Goal: Ask a question

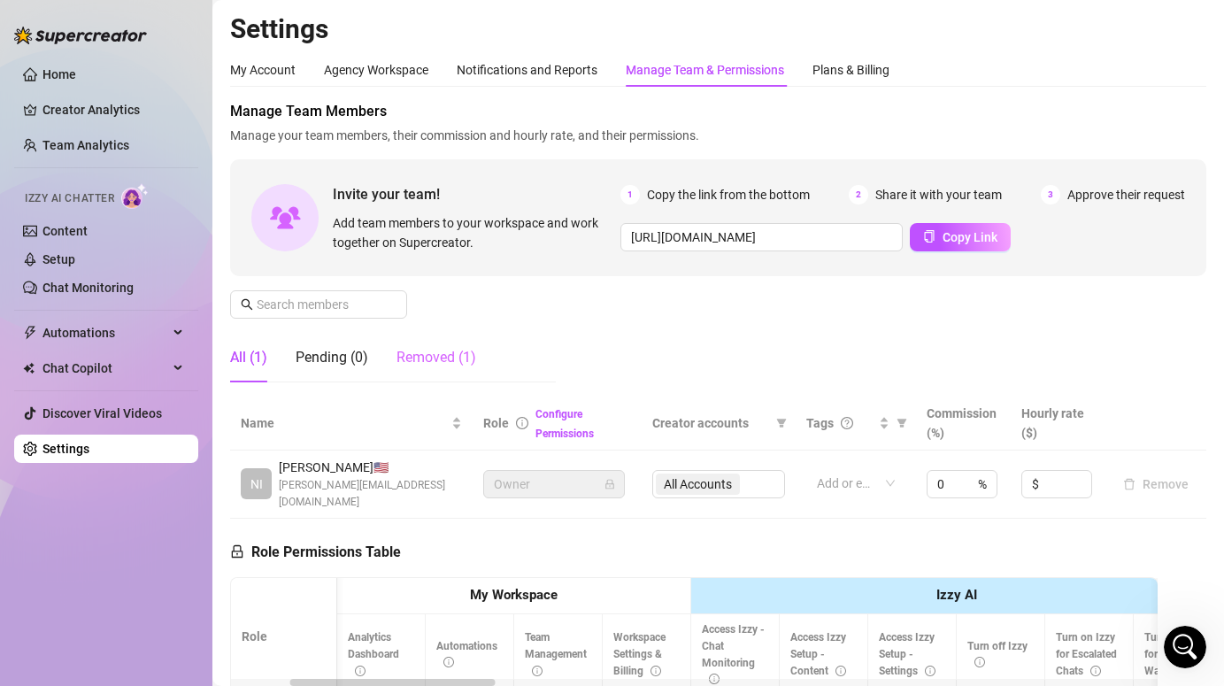
scroll to position [0, 266]
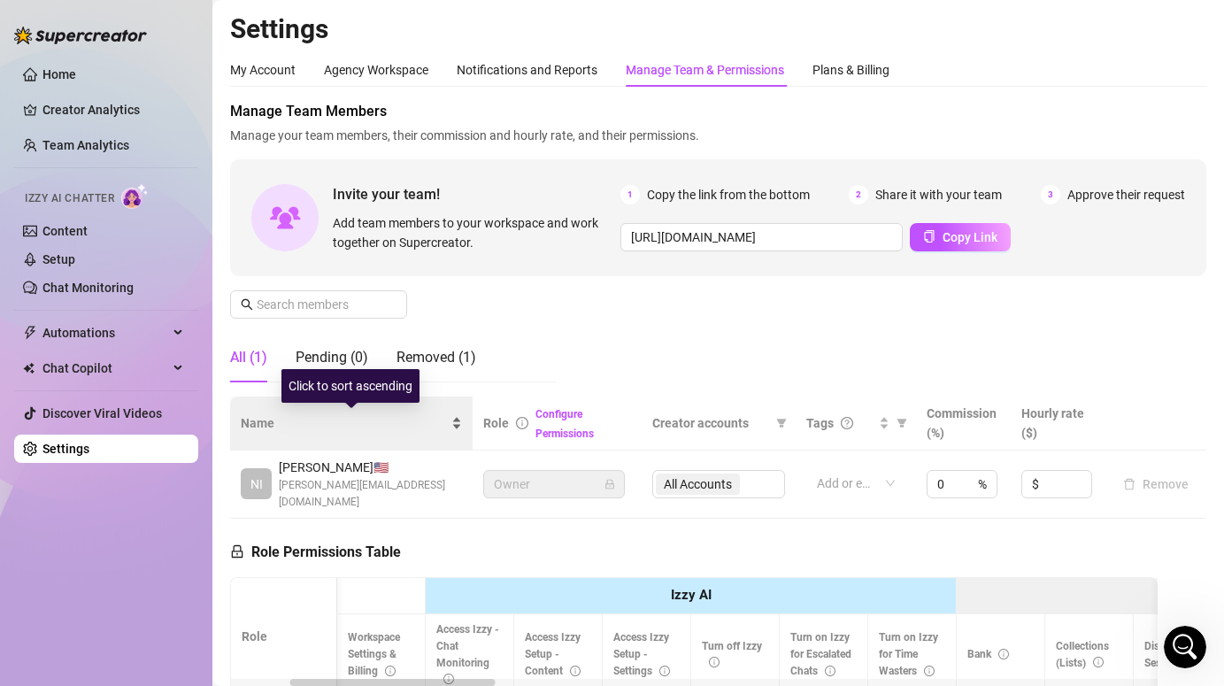
click at [365, 426] on span "Name" at bounding box center [344, 422] width 207 height 19
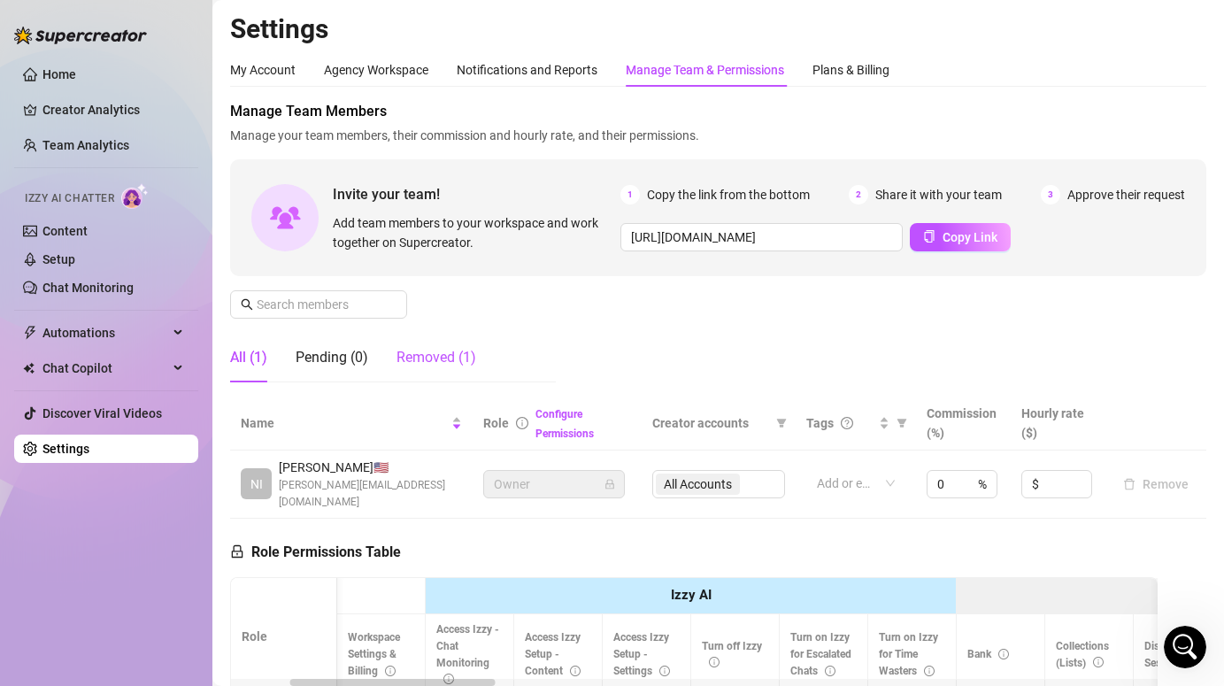
click at [443, 366] on div "Removed (1)" at bounding box center [437, 357] width 80 height 21
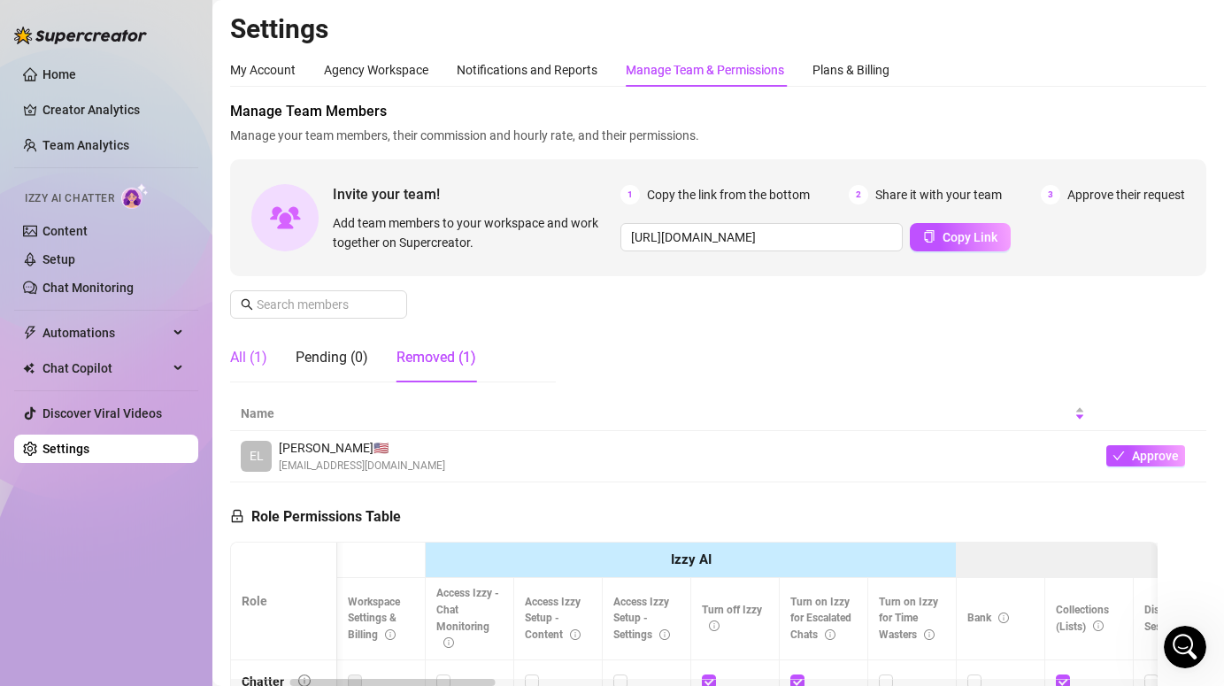
click at [238, 355] on div "All (1)" at bounding box center [248, 357] width 37 height 21
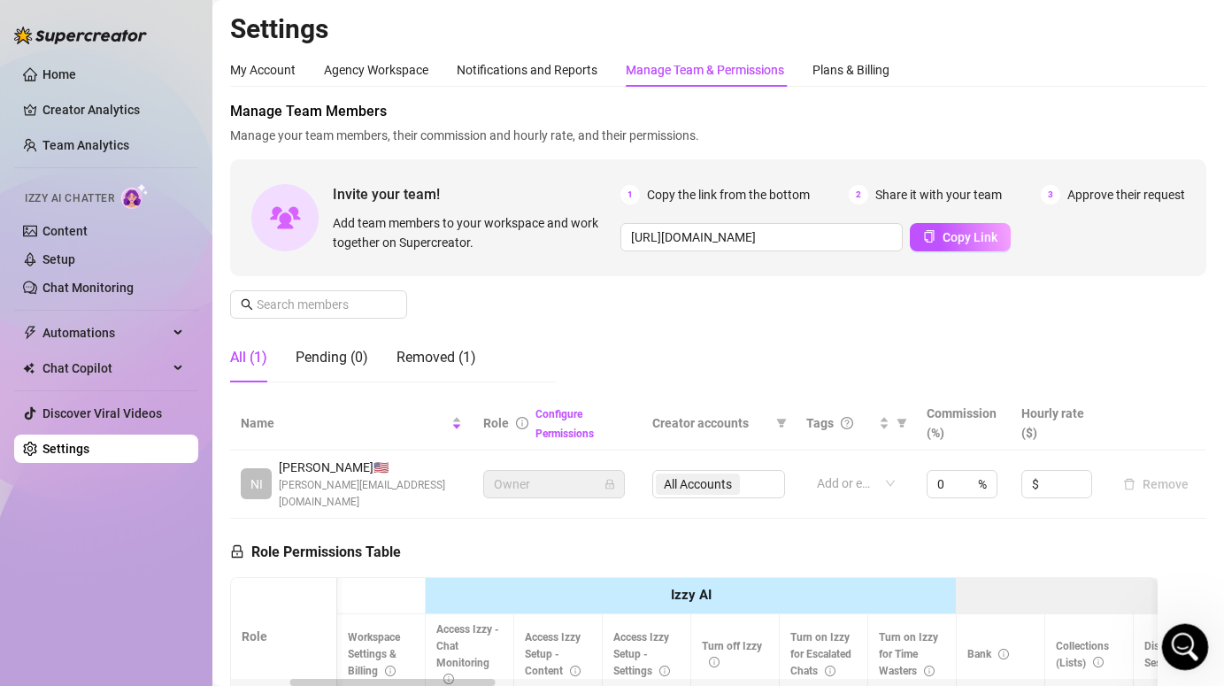
click at [1190, 657] on div "Open Intercom Messenger" at bounding box center [1182, 644] width 58 height 58
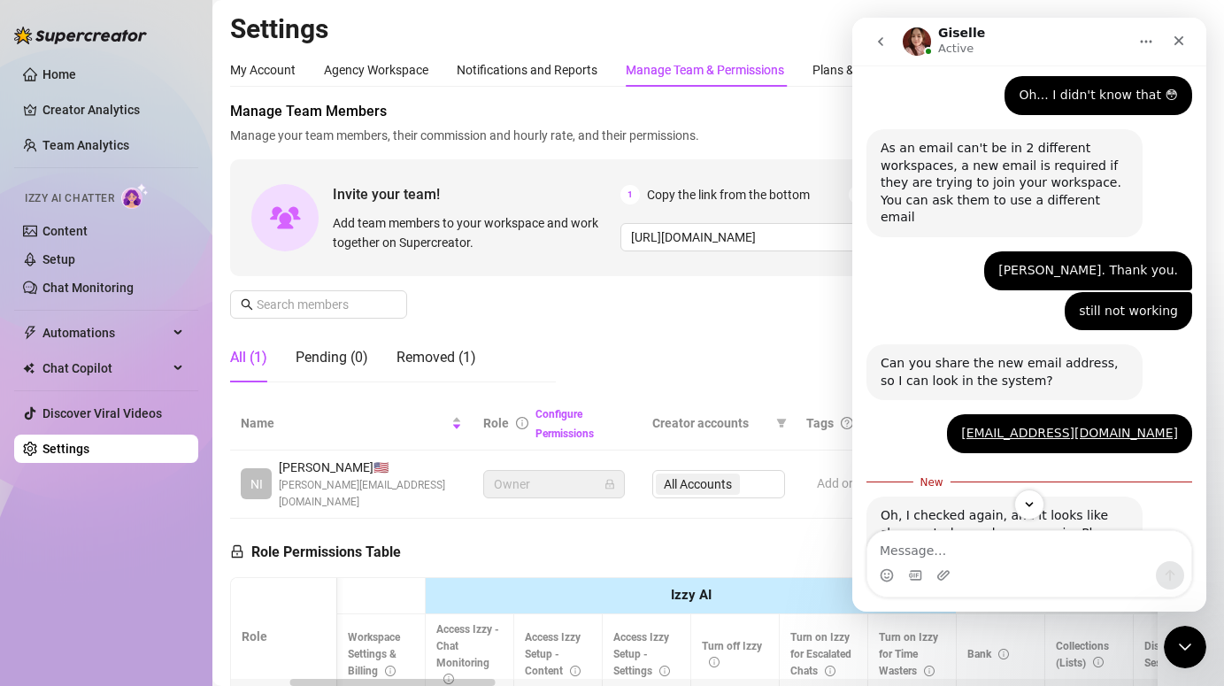
scroll to position [1526, 0]
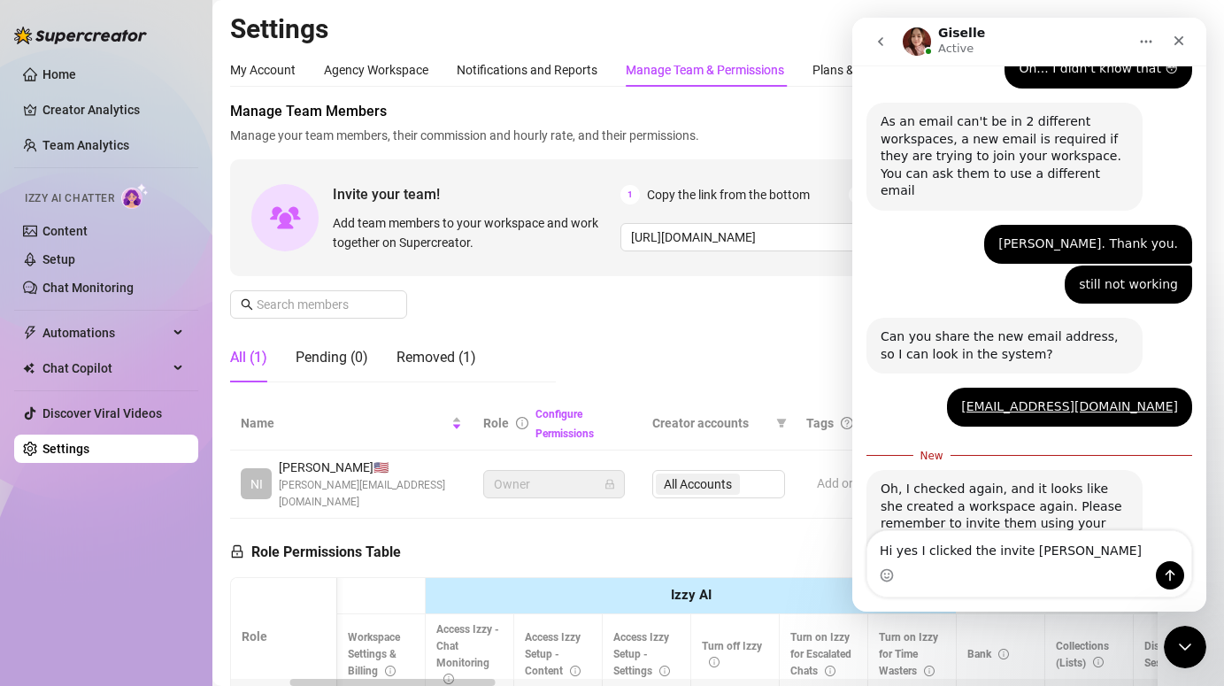
type textarea "Hi yes I clicked the invite link"
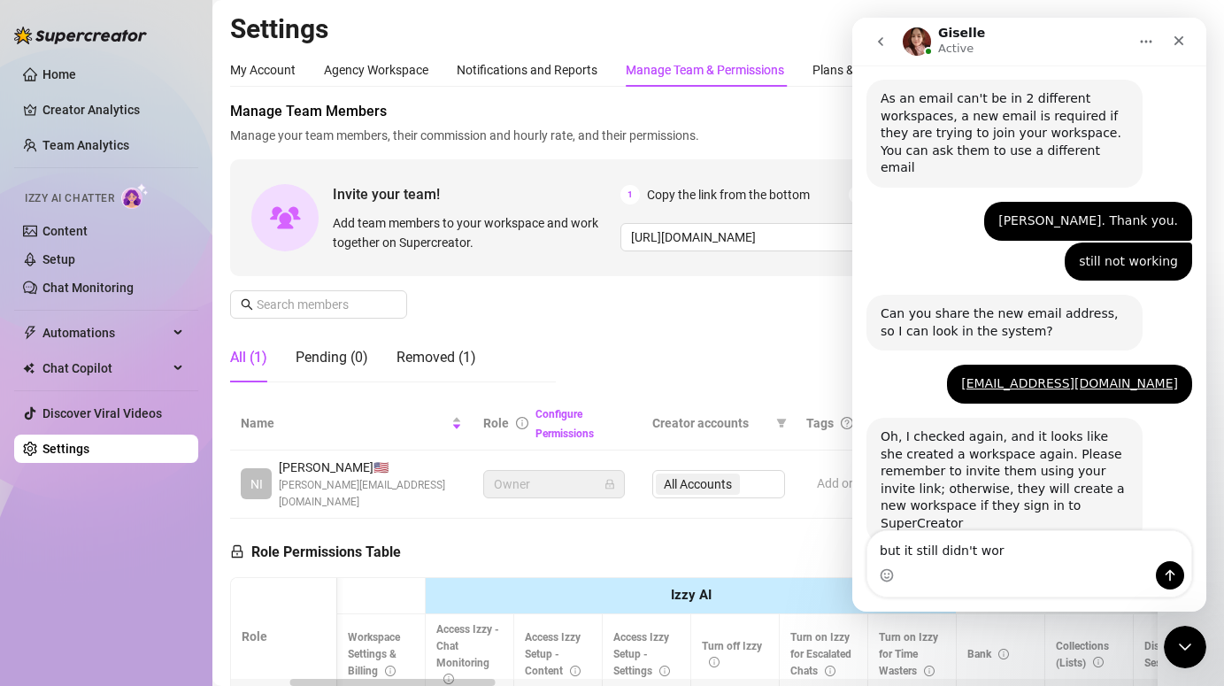
type textarea "but it still didn't work"
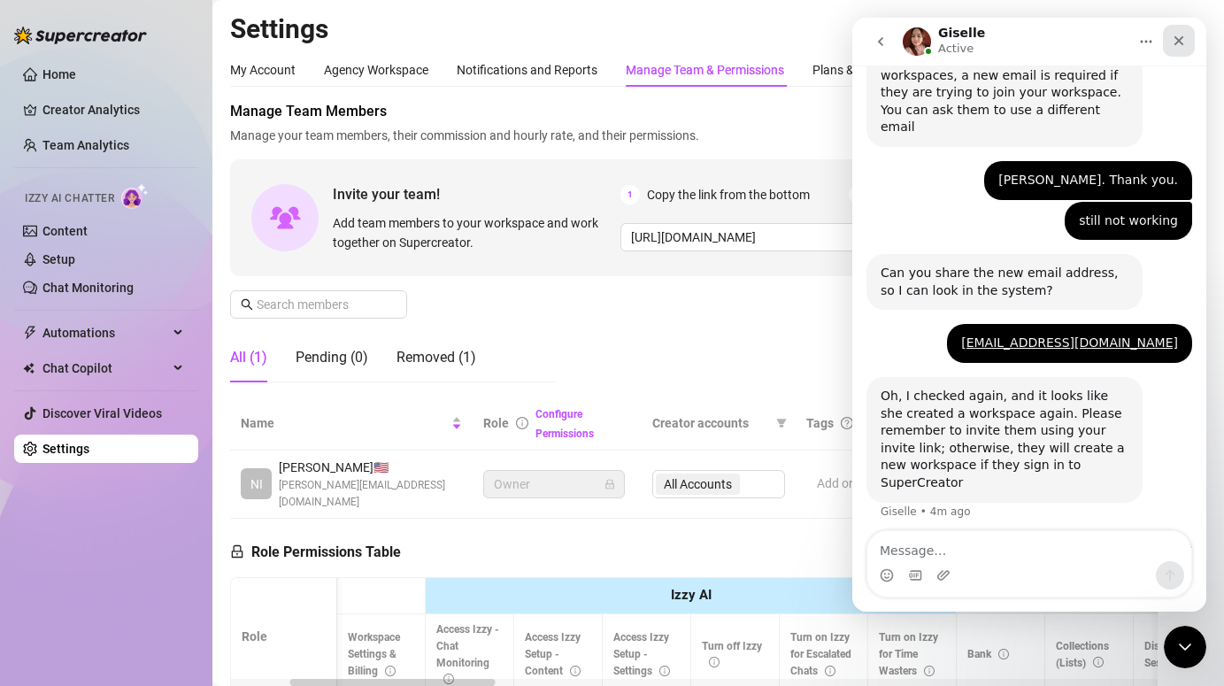
click at [1175, 50] on div "Close" at bounding box center [1179, 41] width 32 height 32
